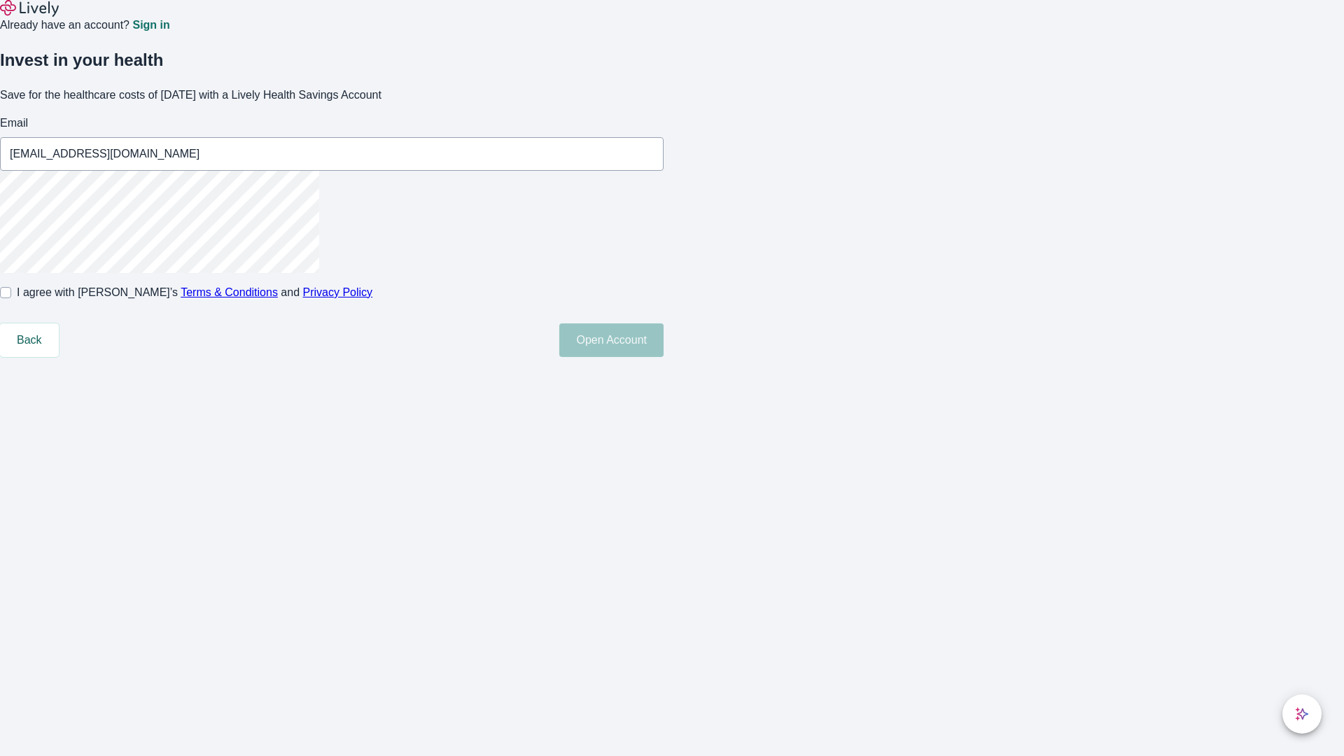
click at [11, 298] on input "I agree with Lively’s Terms & Conditions and Privacy Policy" at bounding box center [5, 292] width 11 height 11
checkbox input "true"
click at [663, 357] on button "Open Account" at bounding box center [611, 340] width 104 height 34
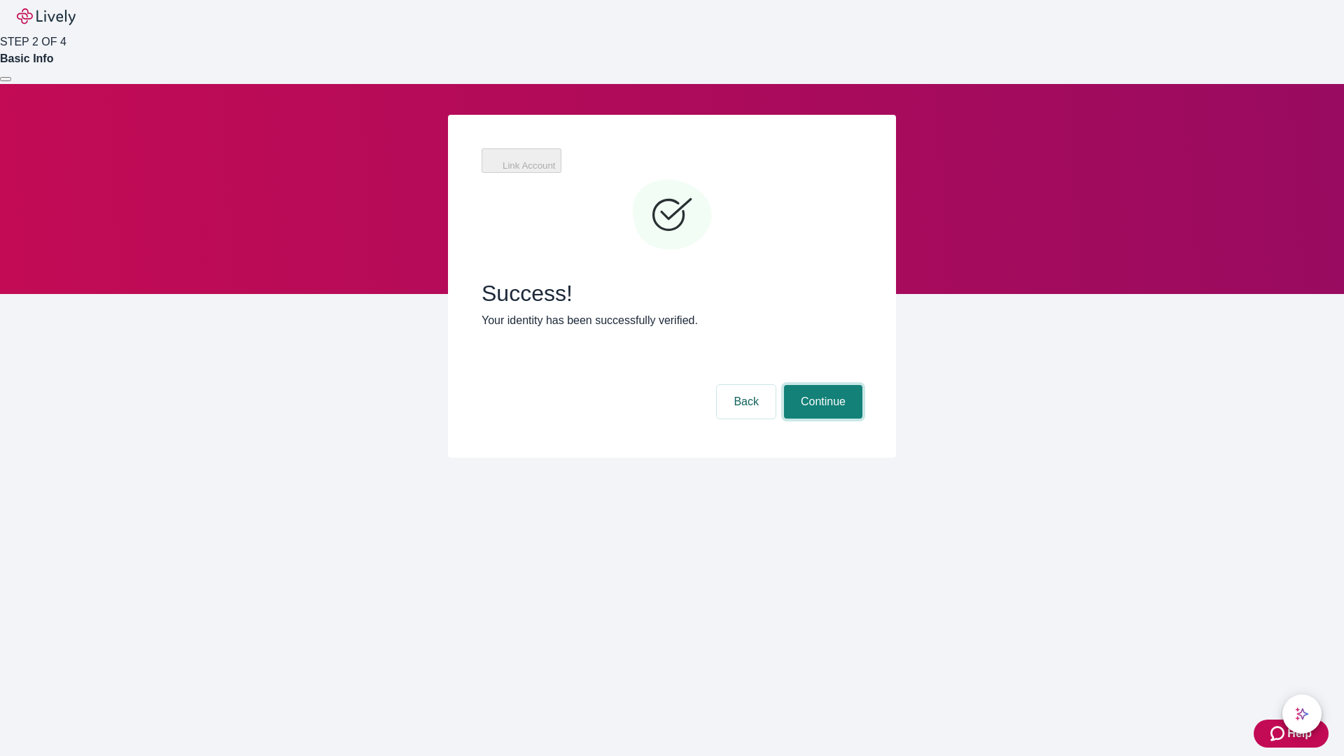
click at [821, 385] on button "Continue" at bounding box center [823, 402] width 78 height 34
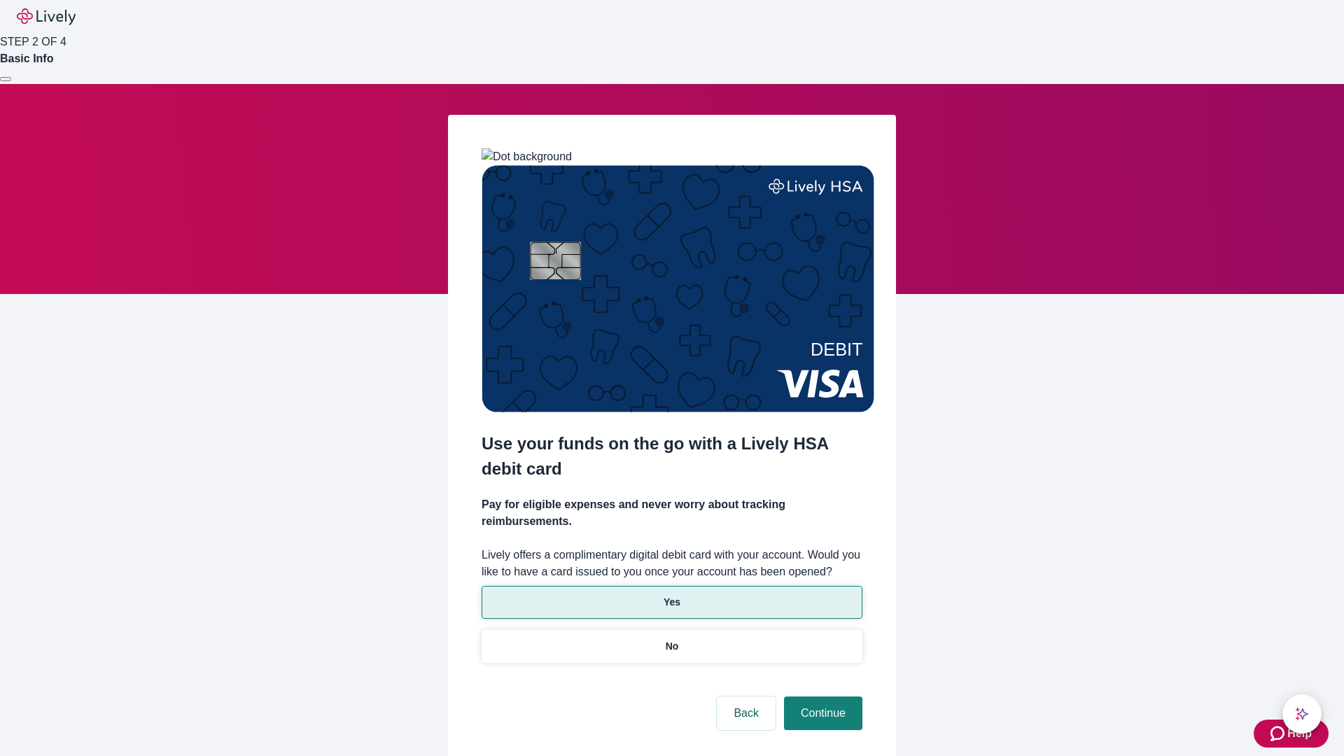
click at [671, 595] on p "Yes" at bounding box center [671, 602] width 17 height 15
click at [821, 696] on button "Continue" at bounding box center [823, 713] width 78 height 34
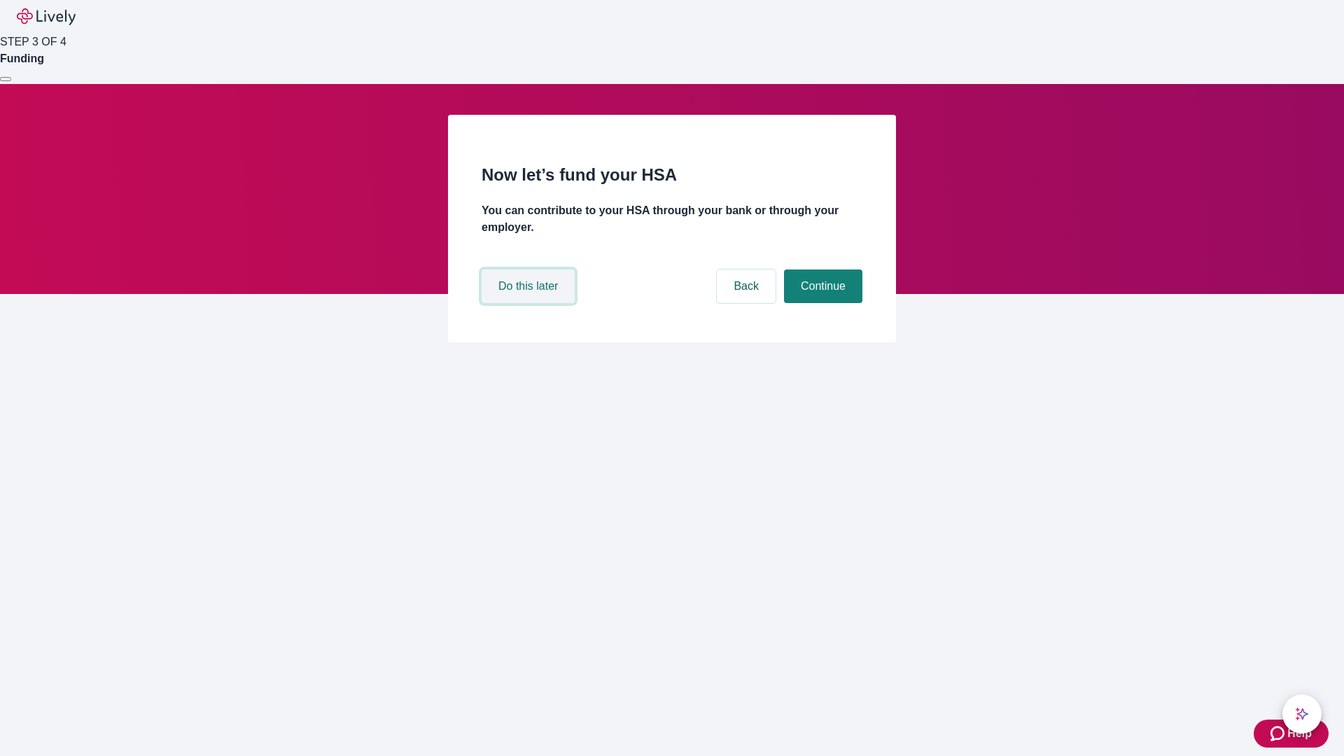
click at [530, 303] on button "Do this later" at bounding box center [527, 286] width 93 height 34
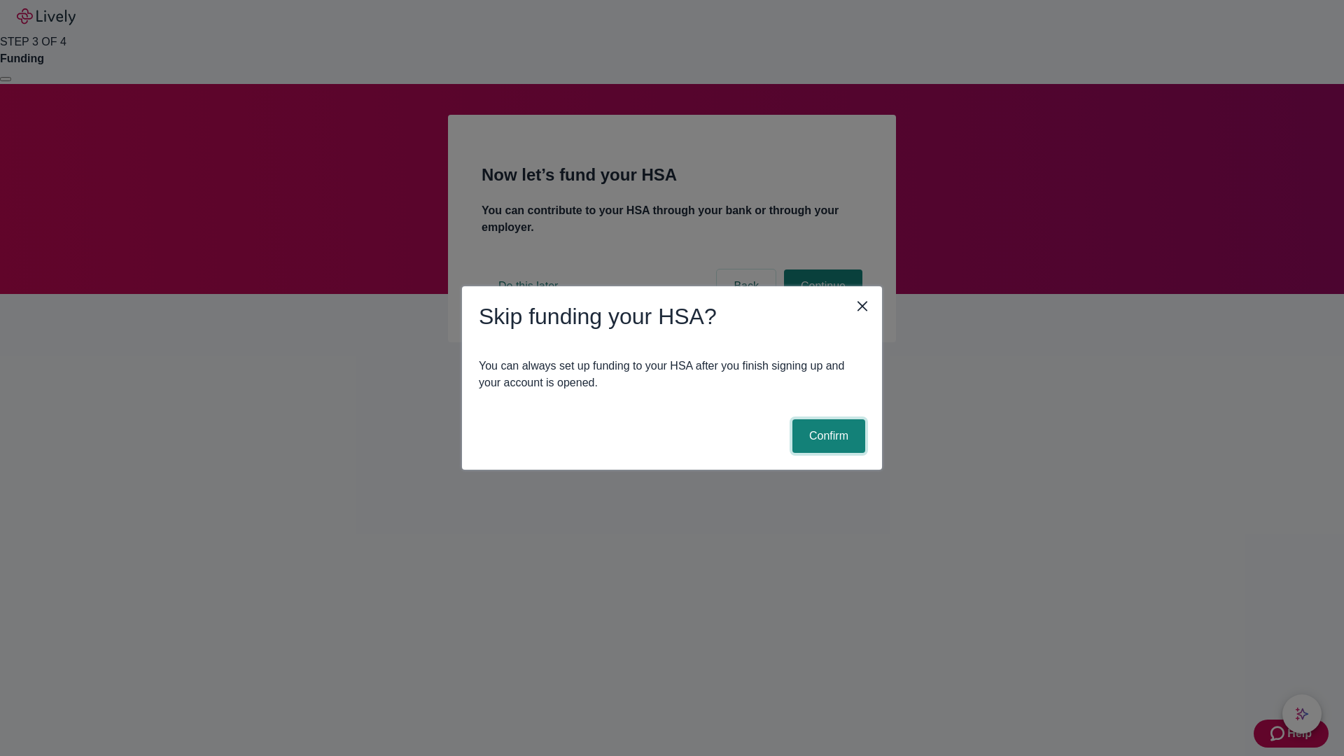
click at [827, 436] on button "Confirm" at bounding box center [828, 436] width 73 height 34
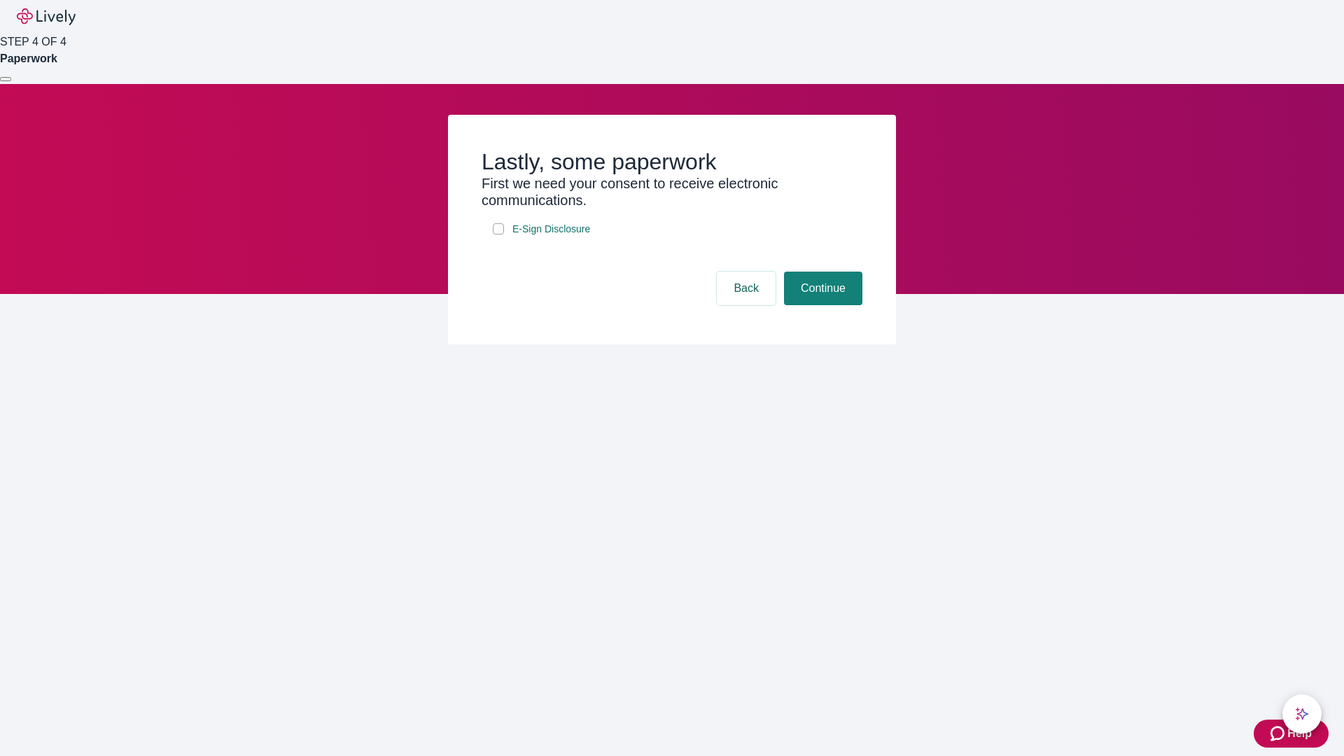
click at [498, 234] on input "E-Sign Disclosure" at bounding box center [498, 228] width 11 height 11
checkbox input "true"
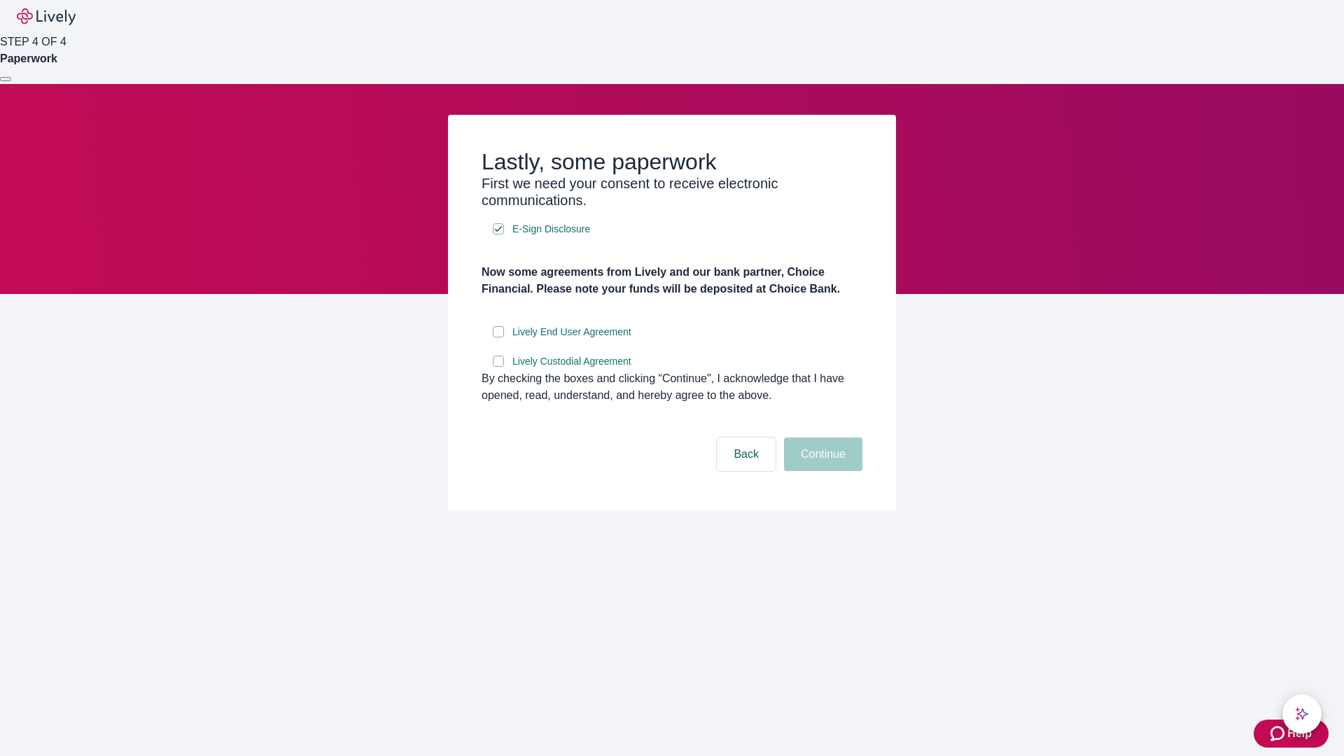
click at [498, 337] on input "Lively End User Agreement" at bounding box center [498, 331] width 11 height 11
checkbox input "true"
click at [498, 367] on input "Lively Custodial Agreement" at bounding box center [498, 361] width 11 height 11
checkbox input "true"
click at [821, 471] on button "Continue" at bounding box center [823, 454] width 78 height 34
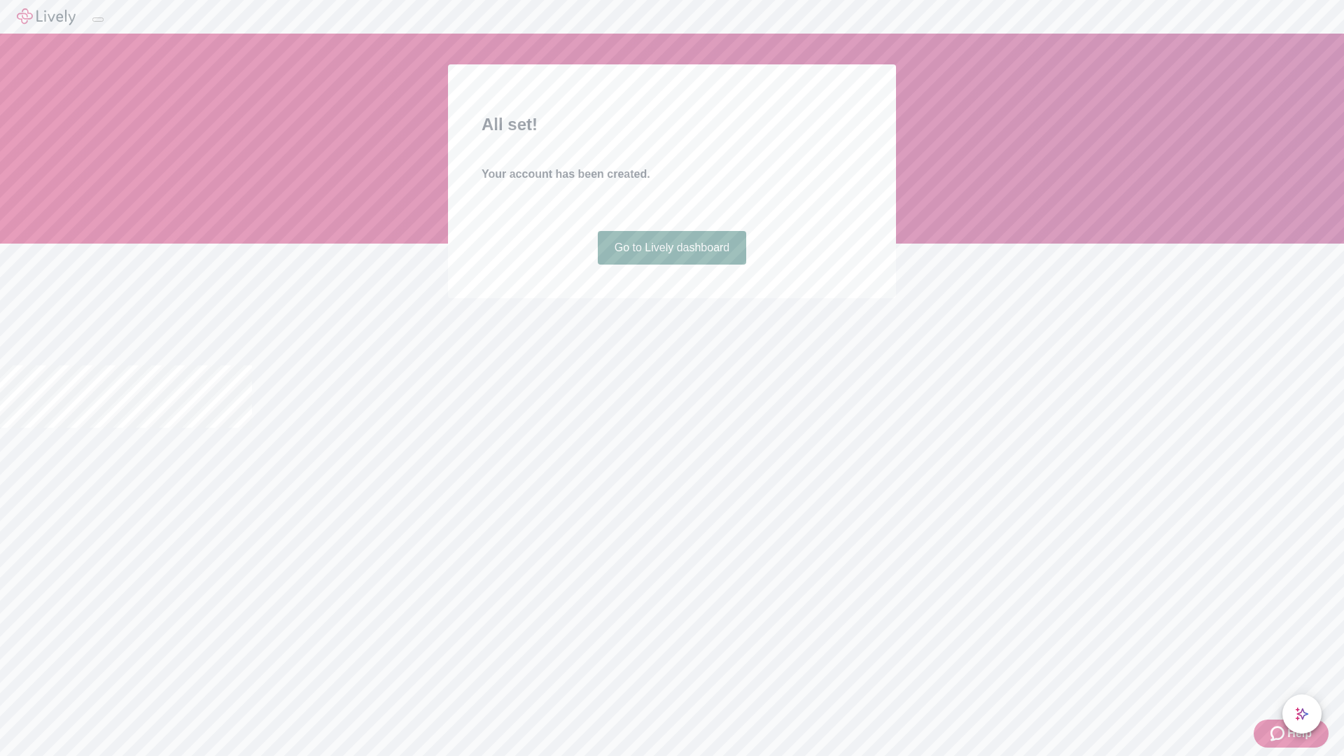
click at [671, 265] on link "Go to Lively dashboard" at bounding box center [672, 248] width 149 height 34
